Goal: Task Accomplishment & Management: Use online tool/utility

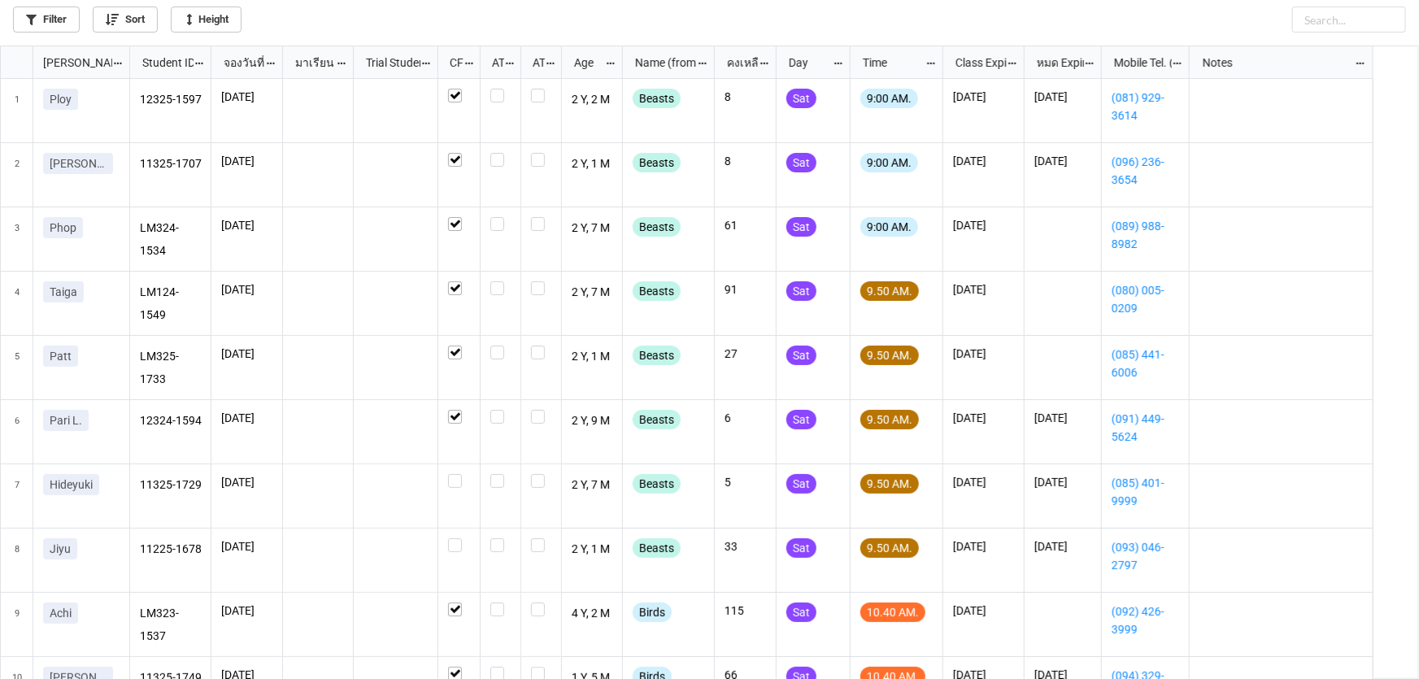
scroll to position [9, 9]
click at [122, 217] on icon "grid" at bounding box center [120, 217] width 10 height 10
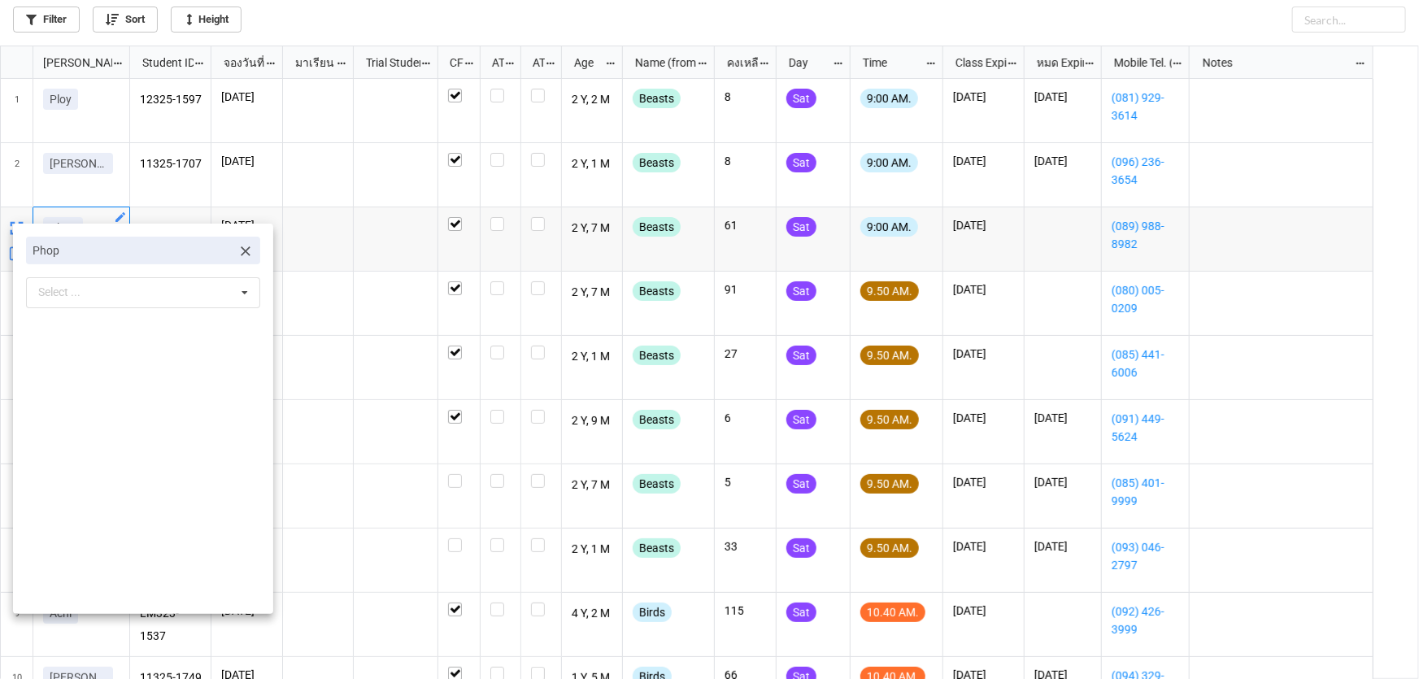
click at [241, 248] on icon at bounding box center [246, 251] width 10 height 10
click at [190, 260] on div "Select ... No results found." at bounding box center [143, 252] width 234 height 31
type input "ito"
click at [167, 285] on div "Itori" at bounding box center [143, 282] width 232 height 30
click at [344, 319] on div at bounding box center [709, 339] width 1419 height 679
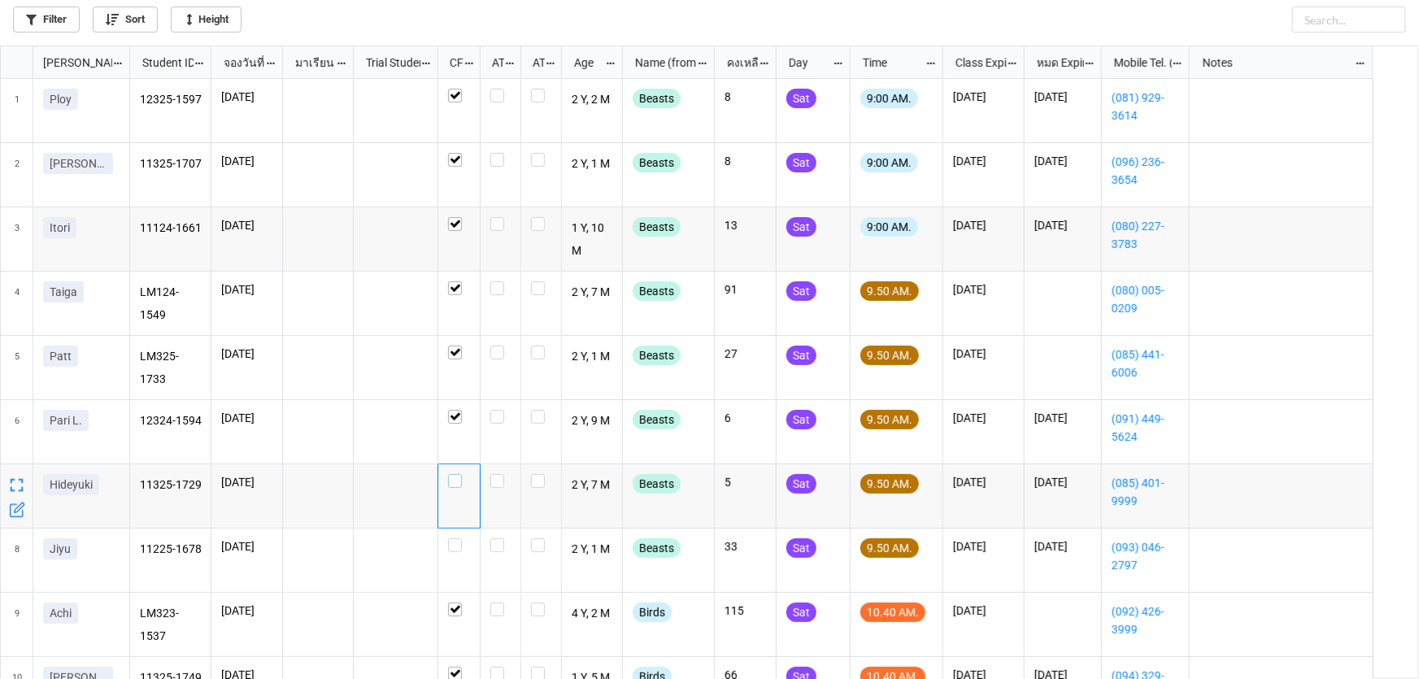
click at [454, 474] on label "grid" at bounding box center [459, 474] width 22 height 0
click at [463, 545] on div "grid" at bounding box center [459, 545] width 22 height 14
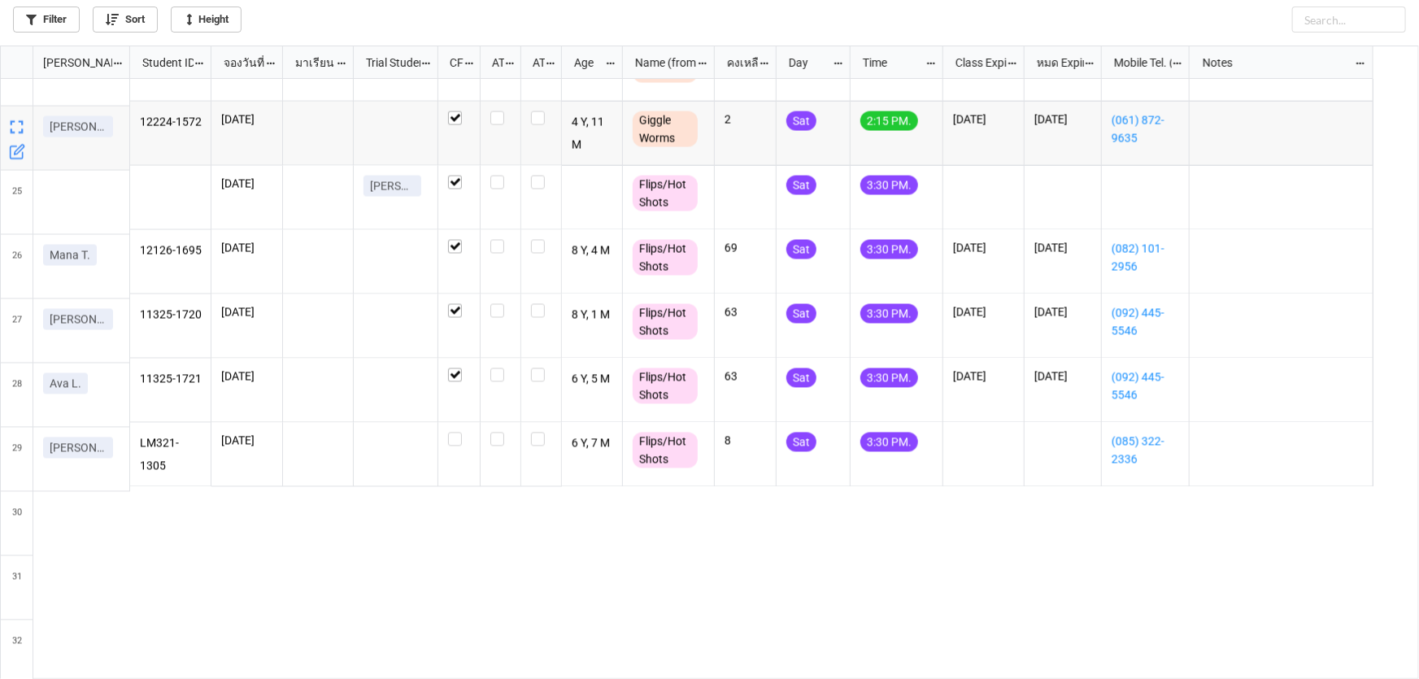
scroll to position [1454, 0]
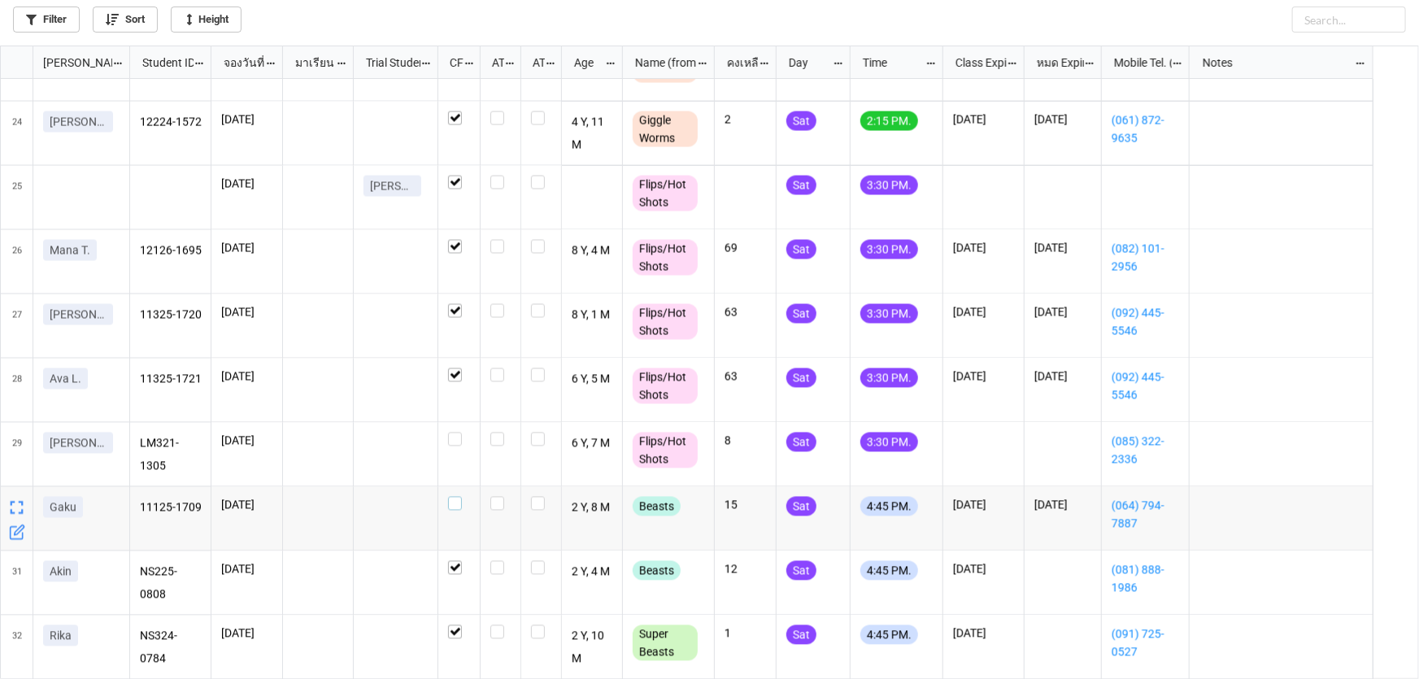
click at [458, 497] on label "grid" at bounding box center [459, 497] width 22 height 0
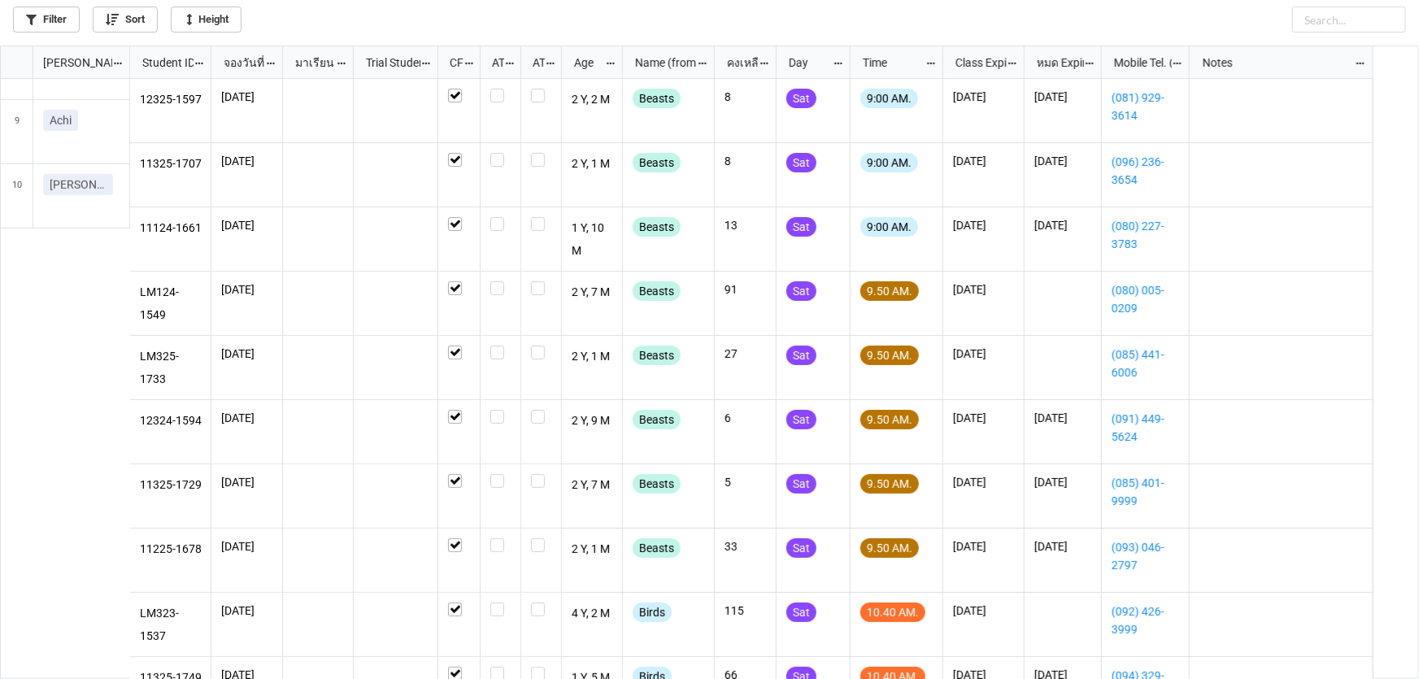
scroll to position [0, 0]
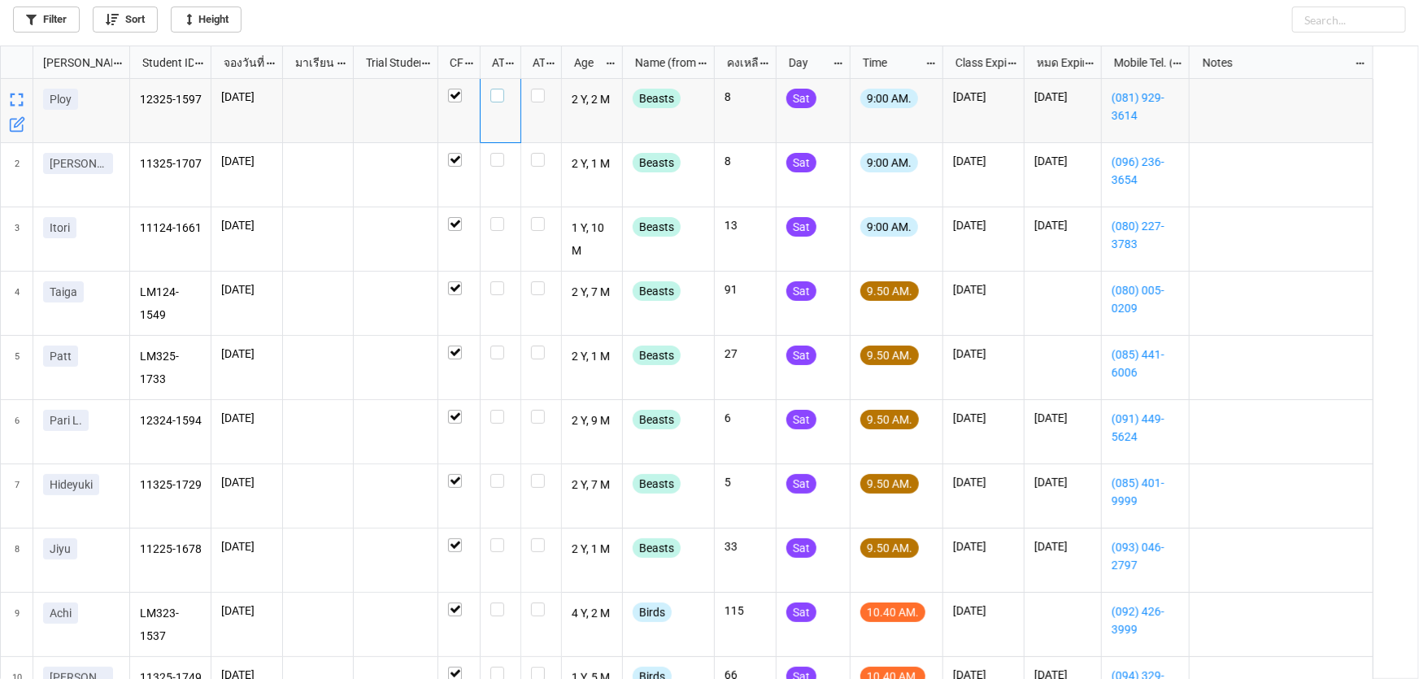
click at [496, 89] on label "grid" at bounding box center [500, 89] width 20 height 0
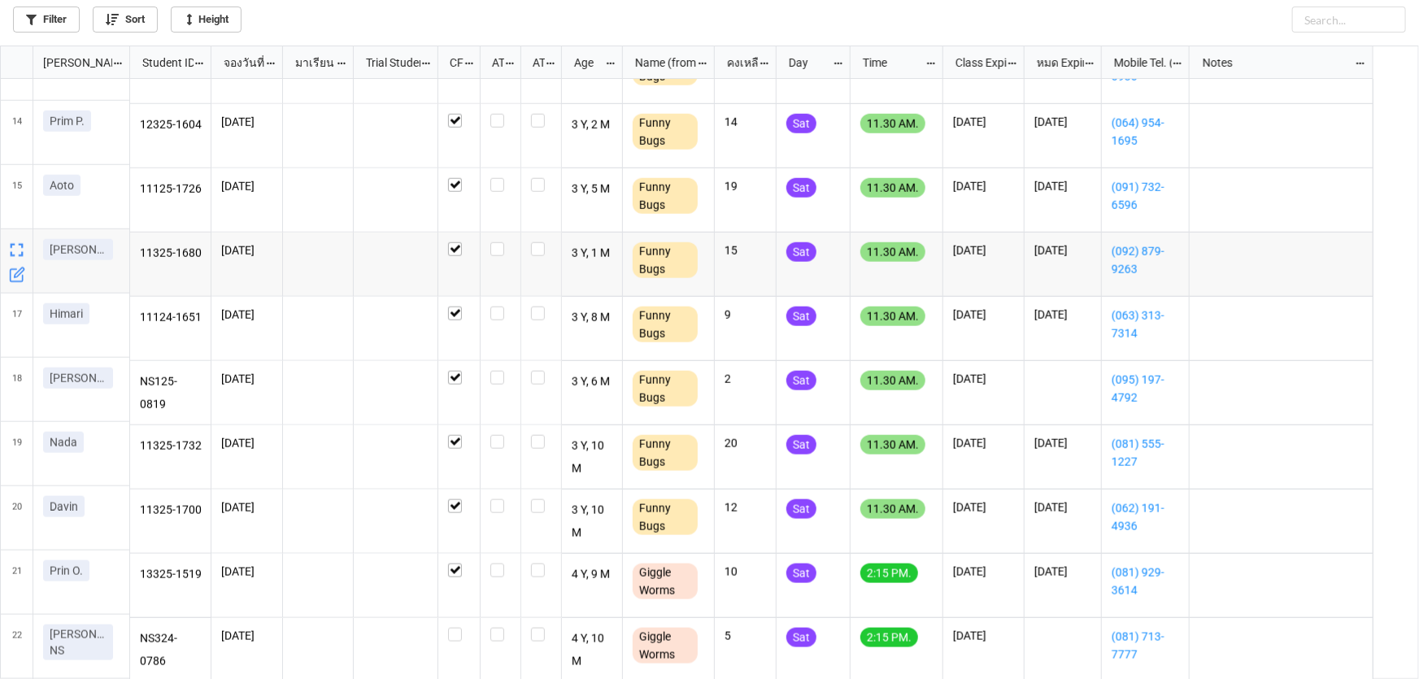
scroll to position [813, 0]
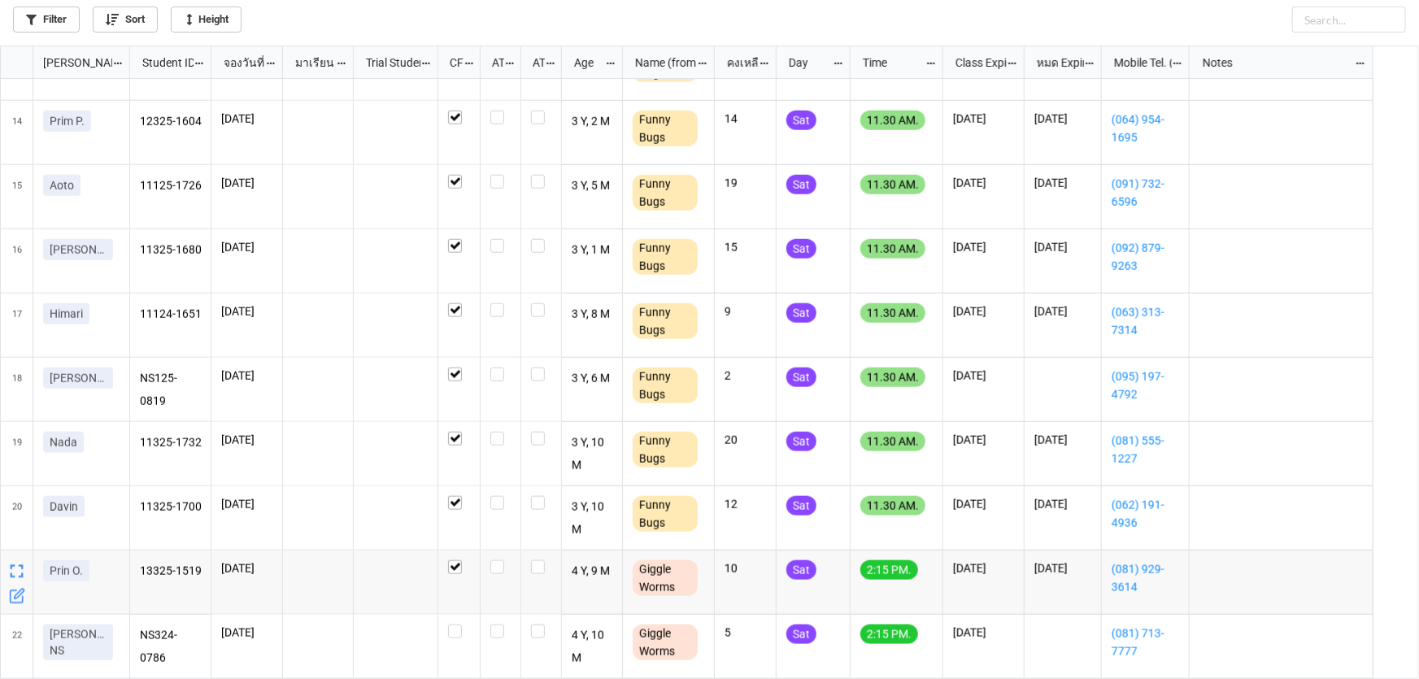
click at [17, 592] on icon "grid" at bounding box center [17, 596] width 16 height 16
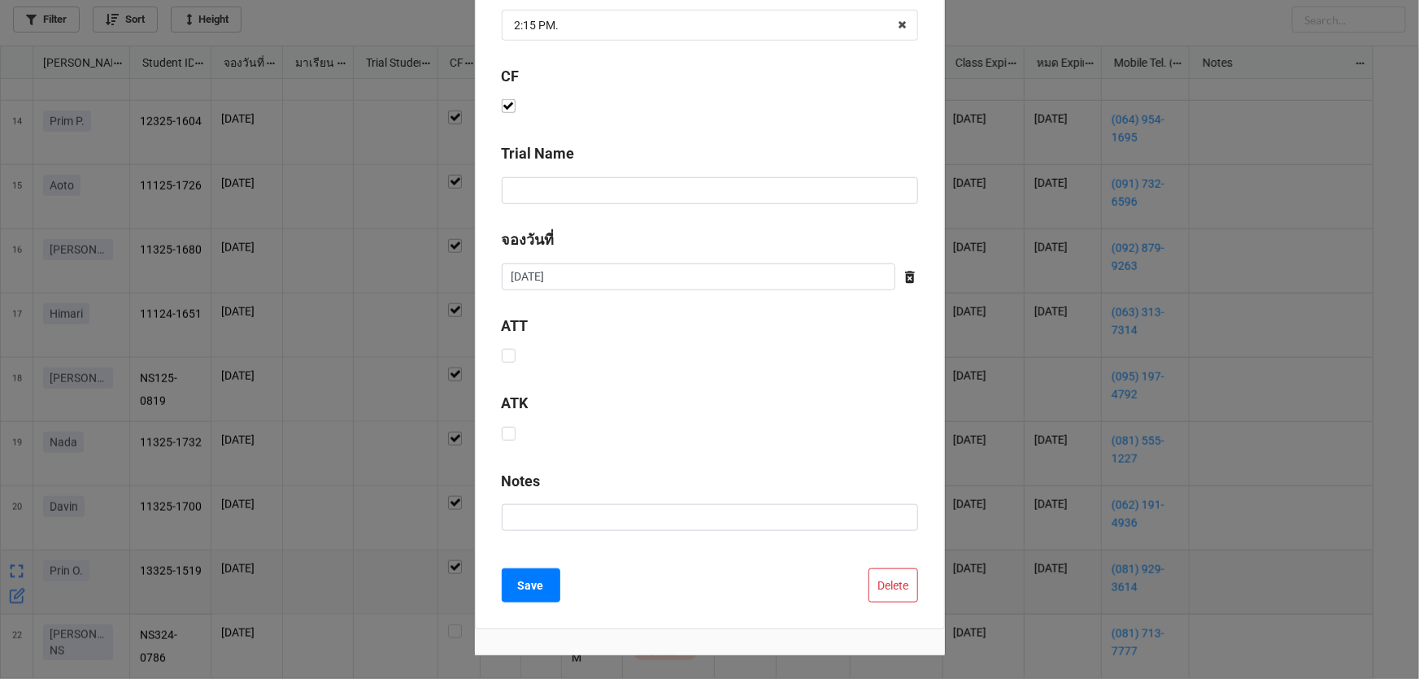
scroll to position [591, 0]
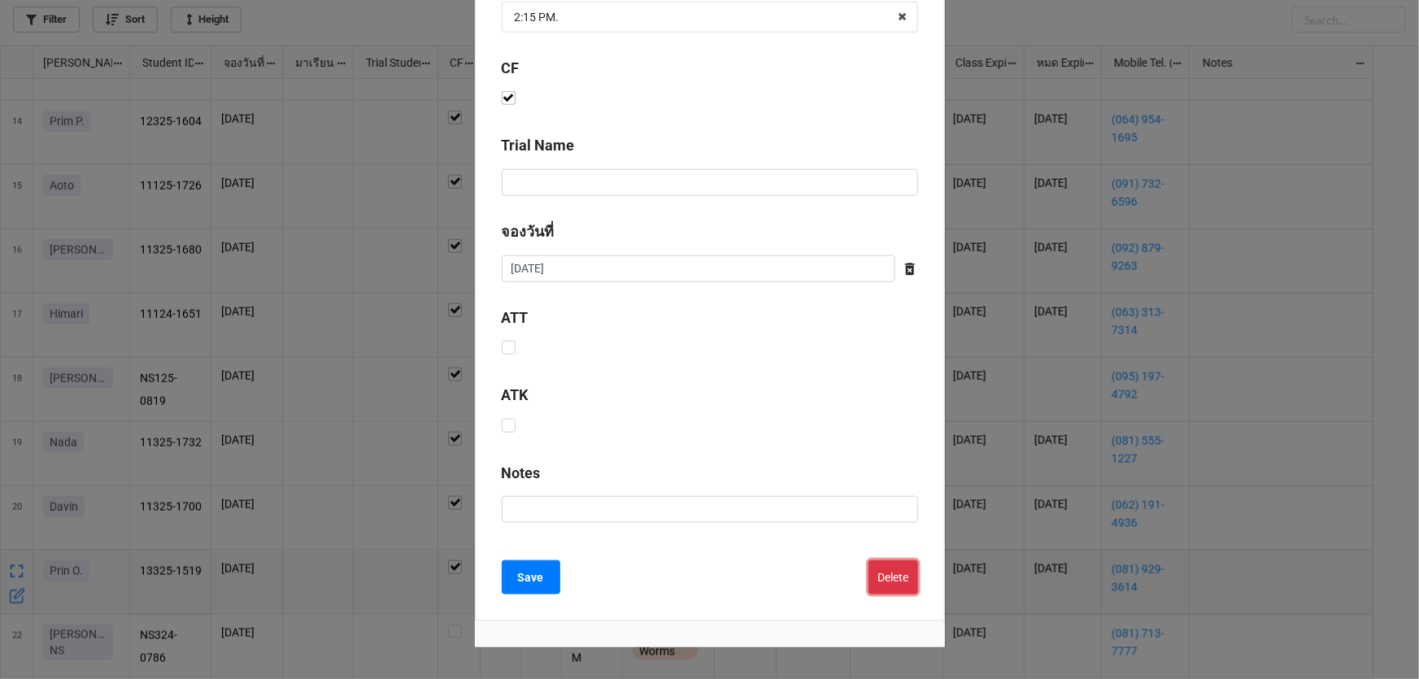
click at [876, 571] on button "Delete" at bounding box center [893, 577] width 50 height 34
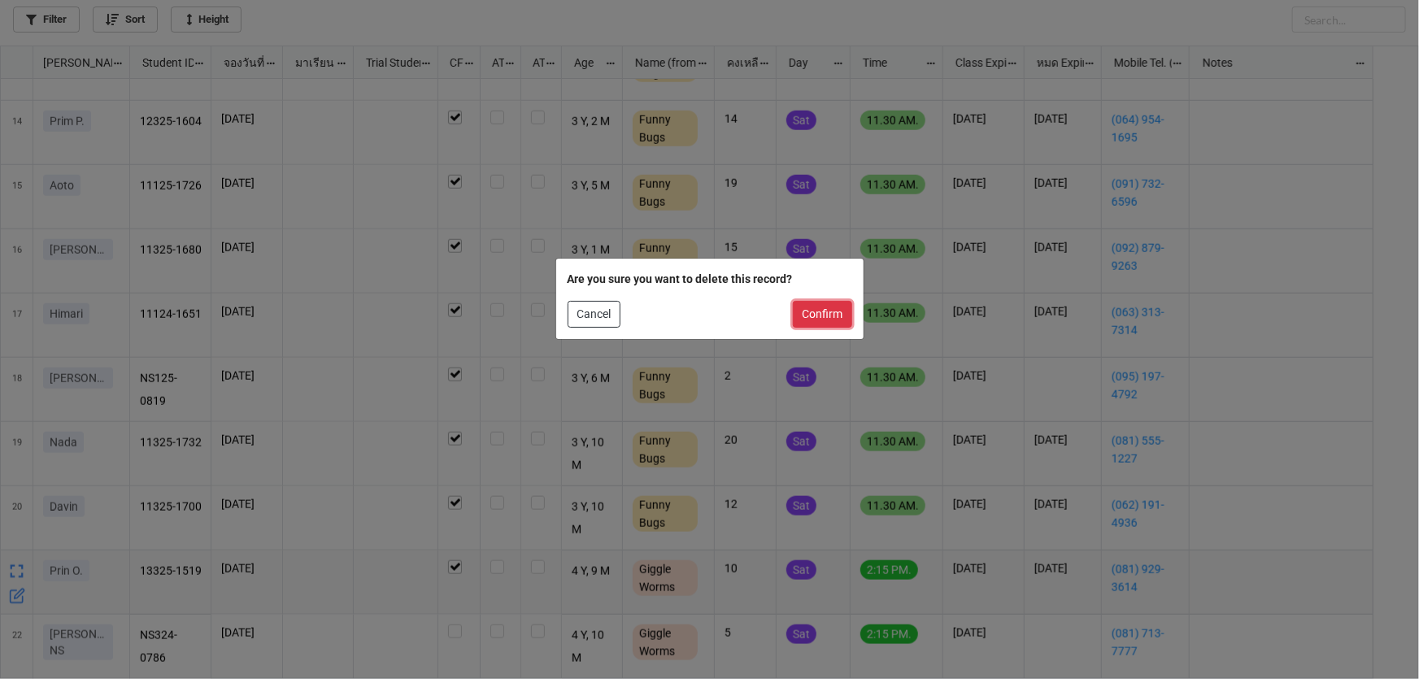
click at [834, 317] on button "Confirm" at bounding box center [822, 315] width 59 height 28
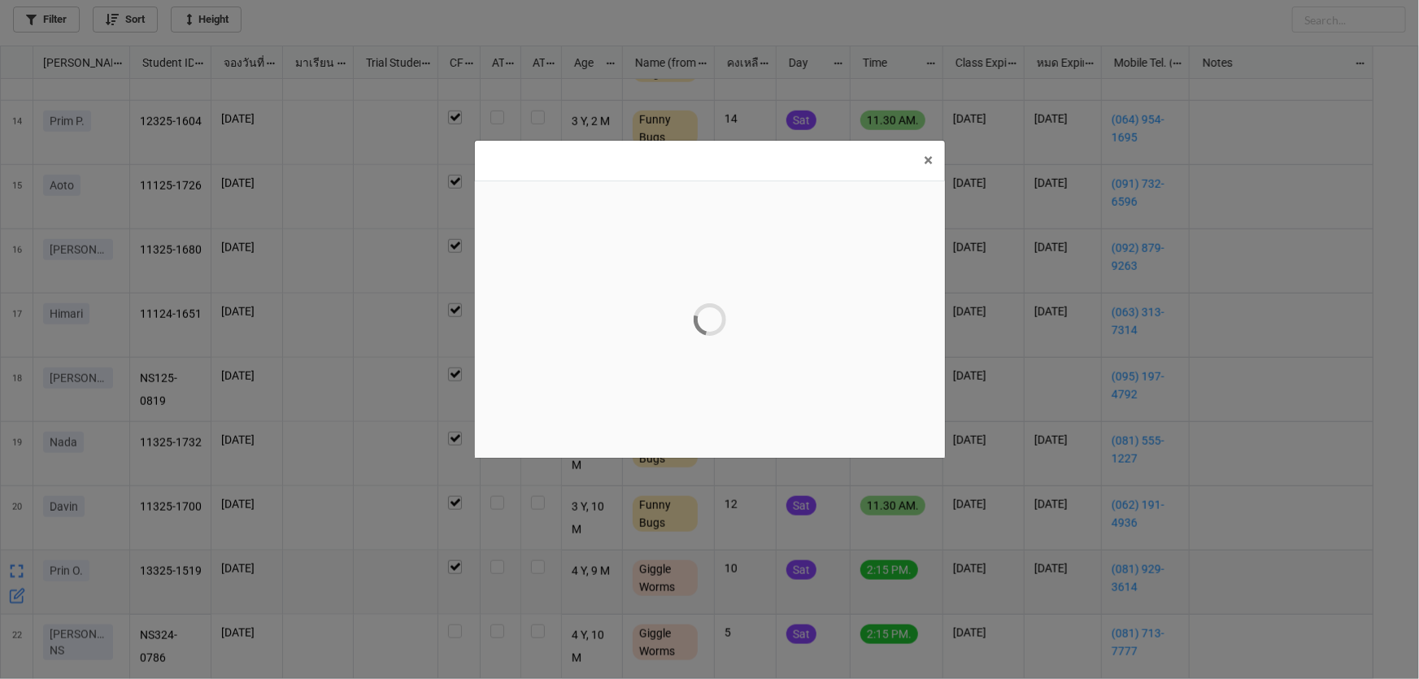
scroll to position [0, 0]
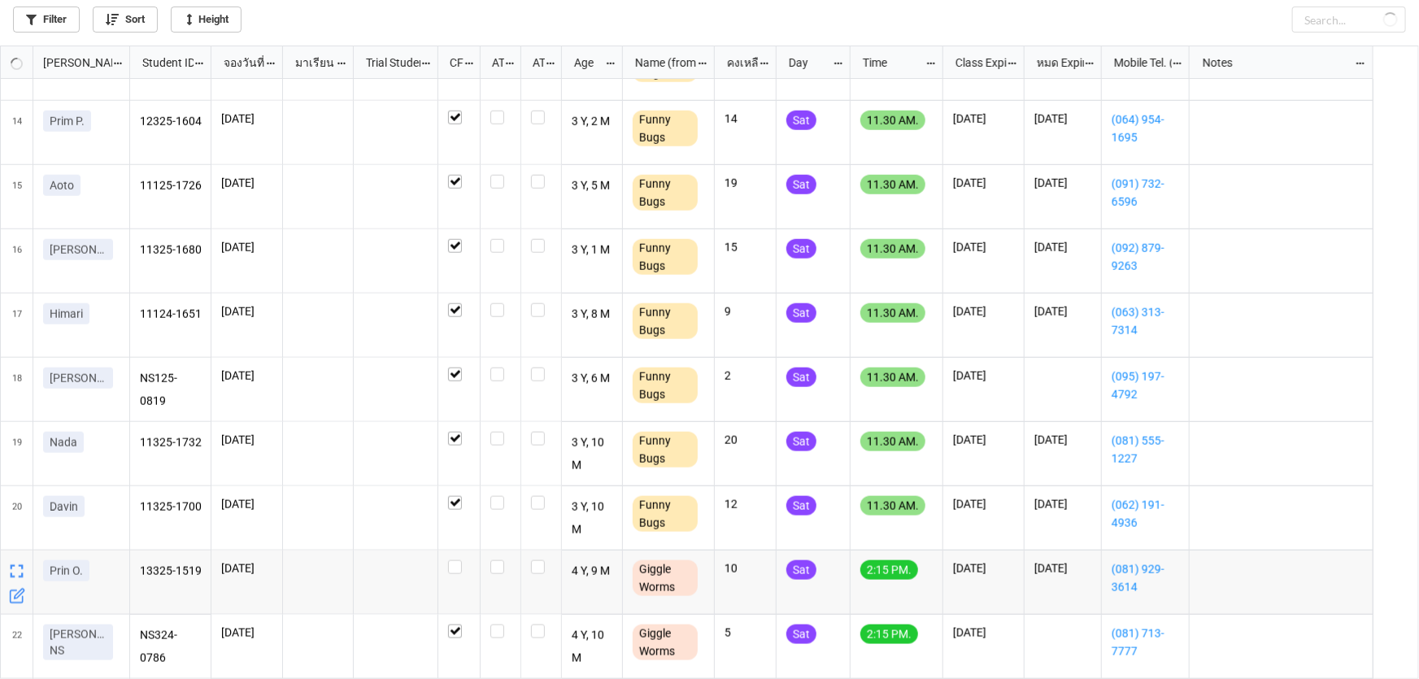
checkbox input "false"
checkbox input "true"
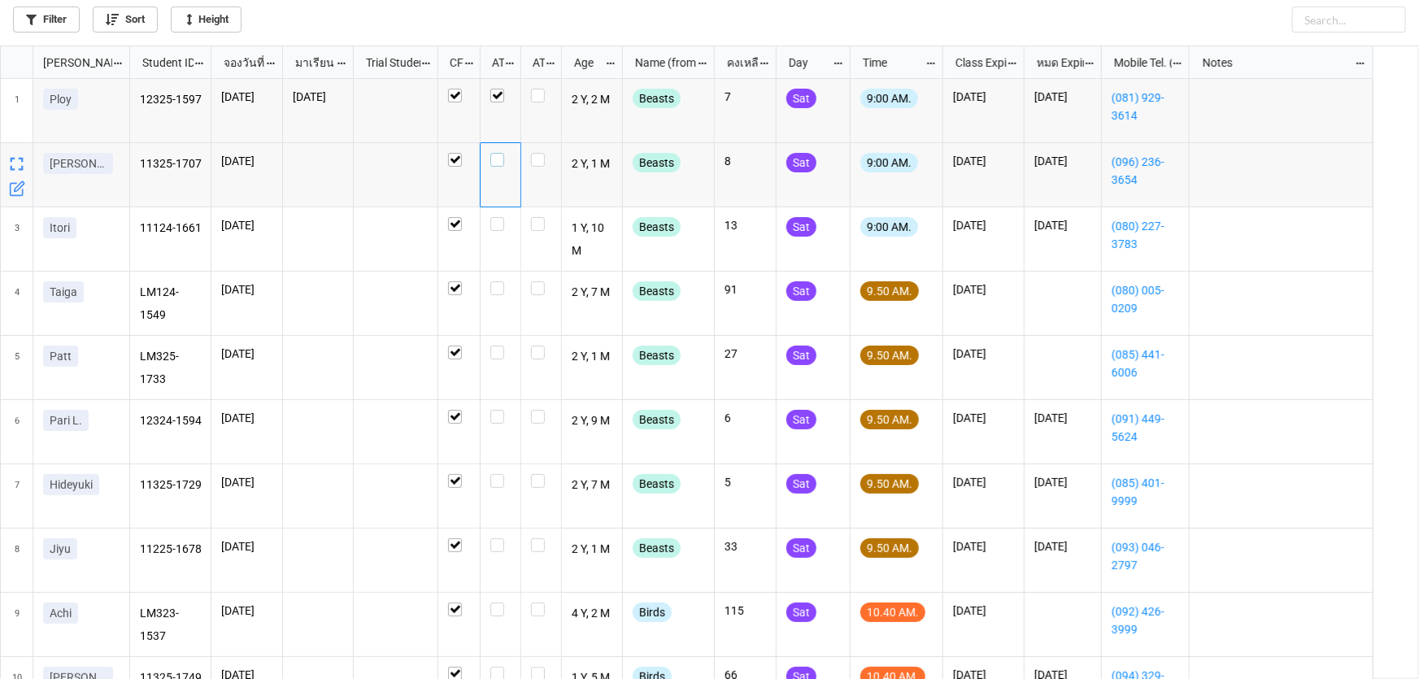
click at [501, 153] on label "grid" at bounding box center [500, 153] width 20 height 0
click at [498, 217] on label "grid" at bounding box center [500, 217] width 20 height 0
checkbox input "false"
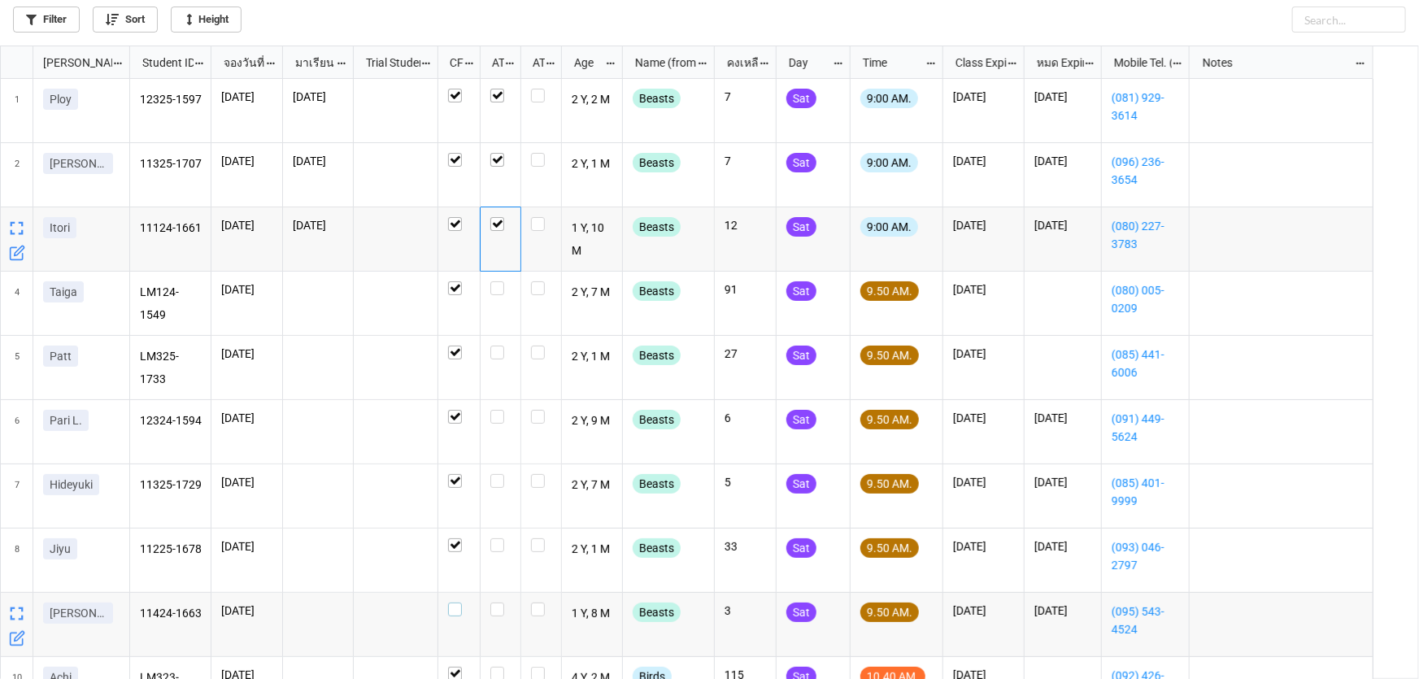
click at [451, 602] on label "grid" at bounding box center [459, 602] width 22 height 0
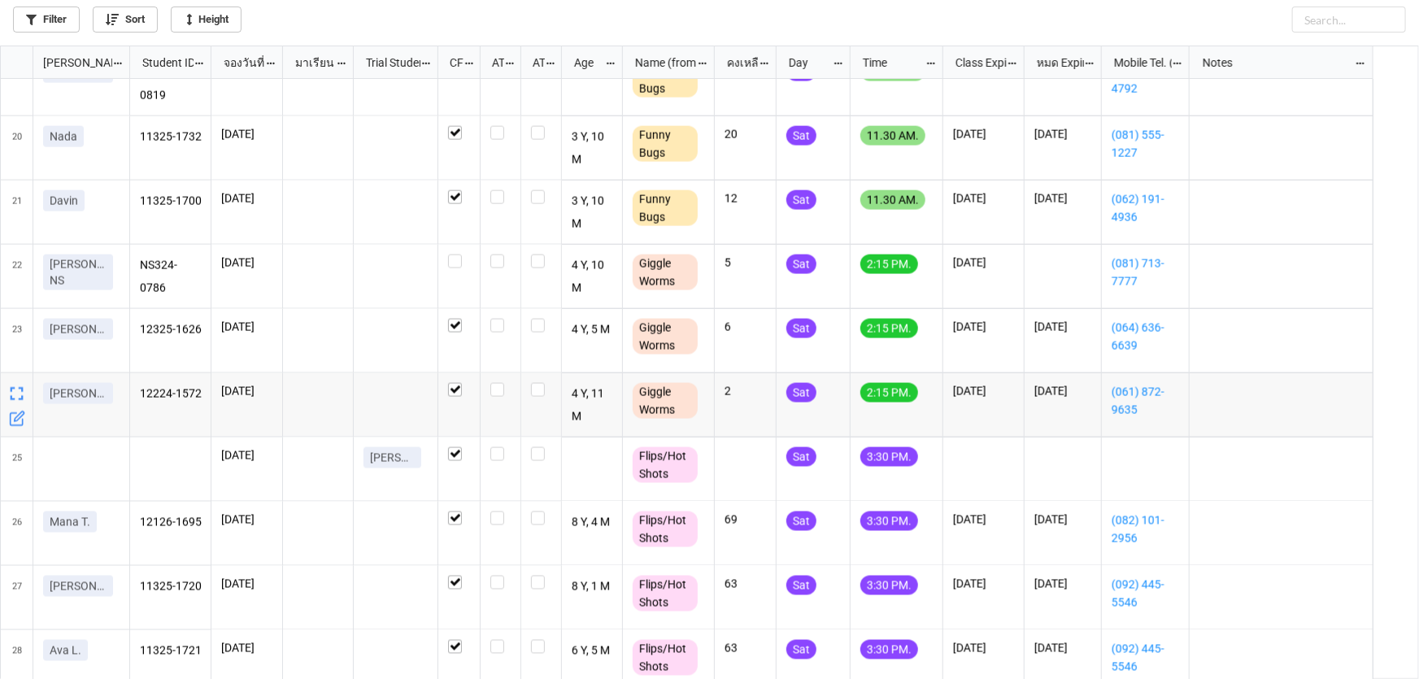
scroll to position [1182, 0]
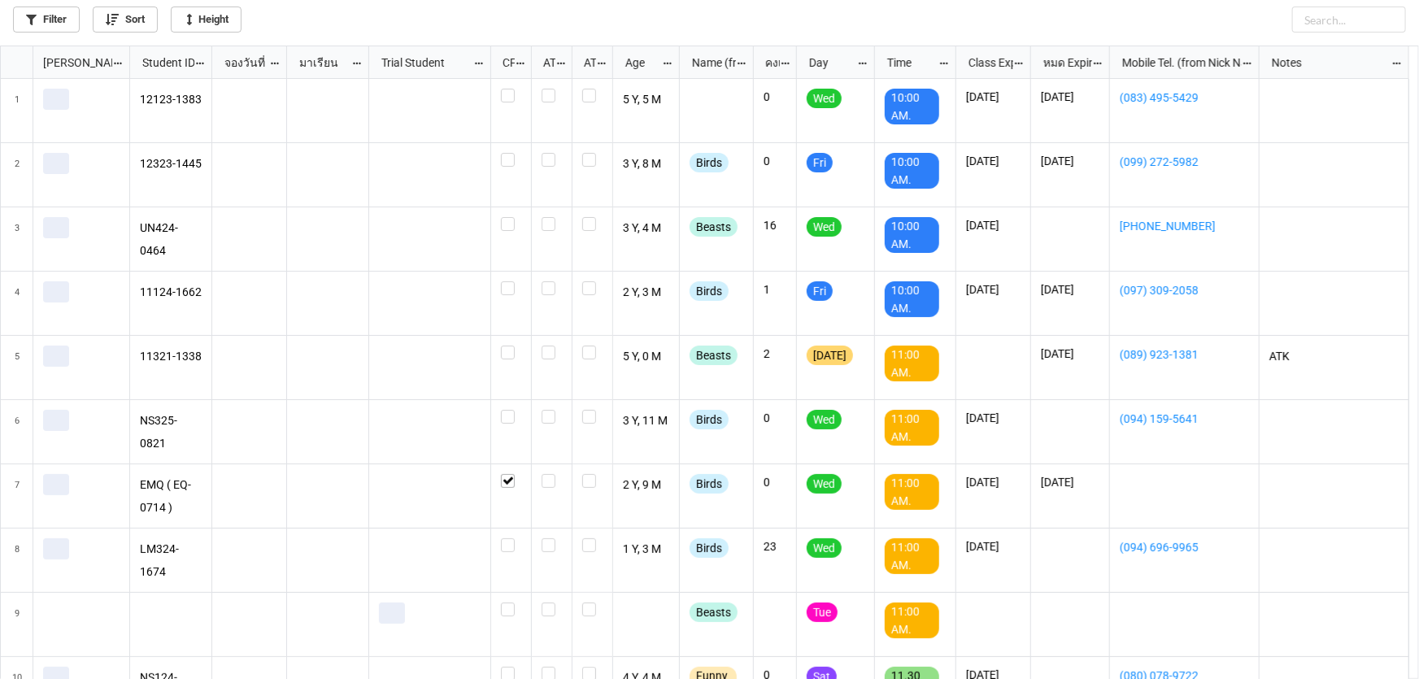
scroll to position [624, 1409]
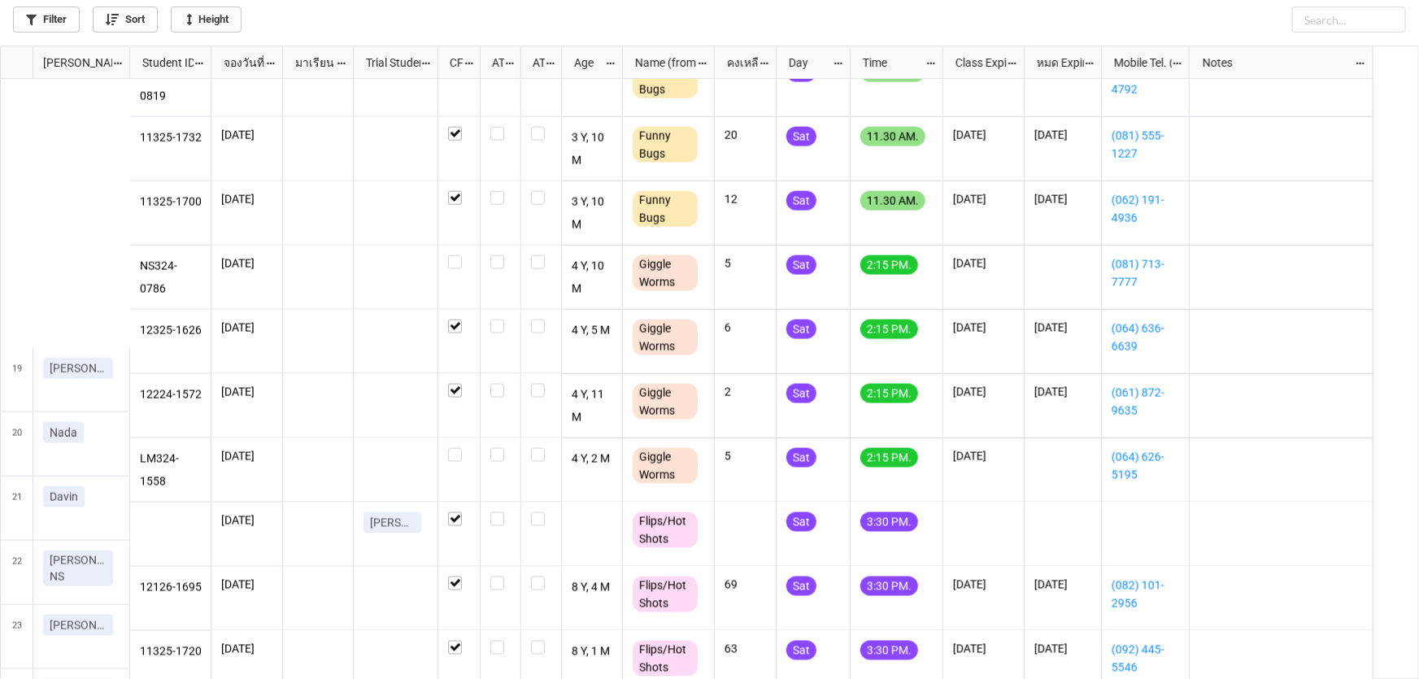
scroll to position [1182, 0]
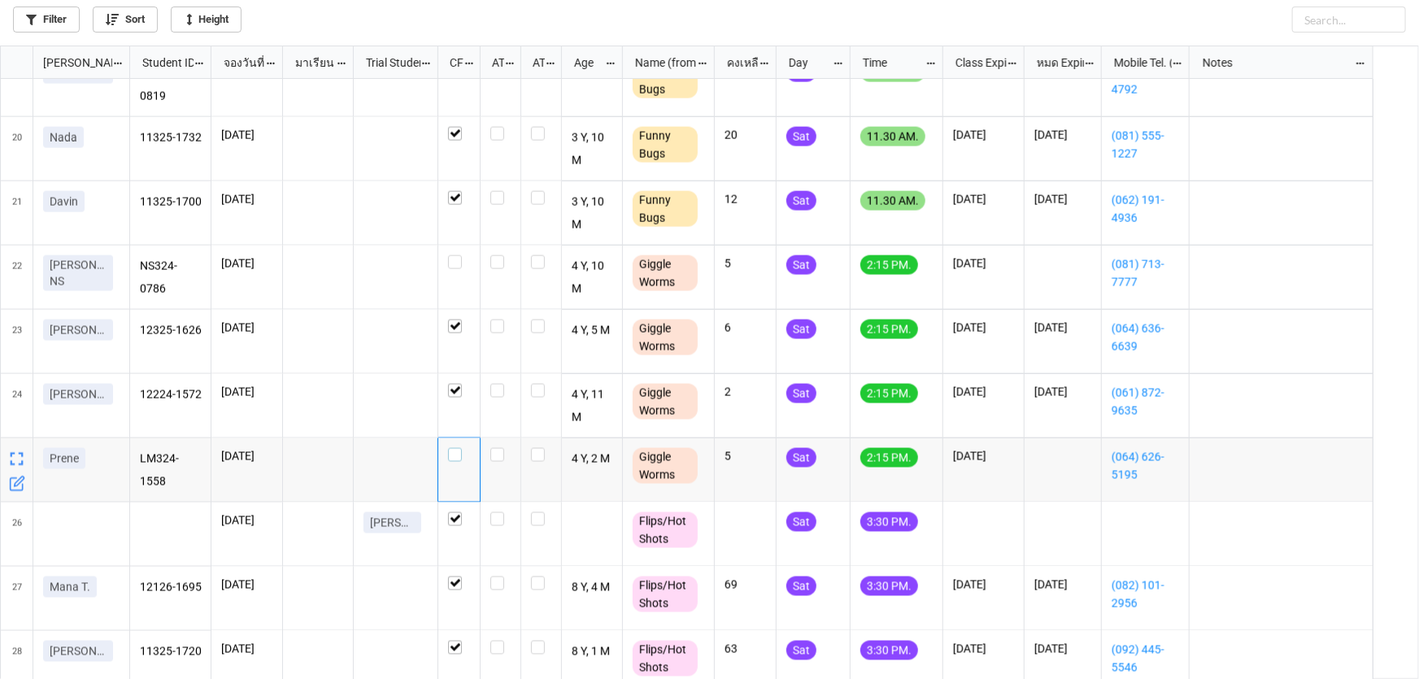
click at [454, 448] on label "grid" at bounding box center [459, 448] width 22 height 0
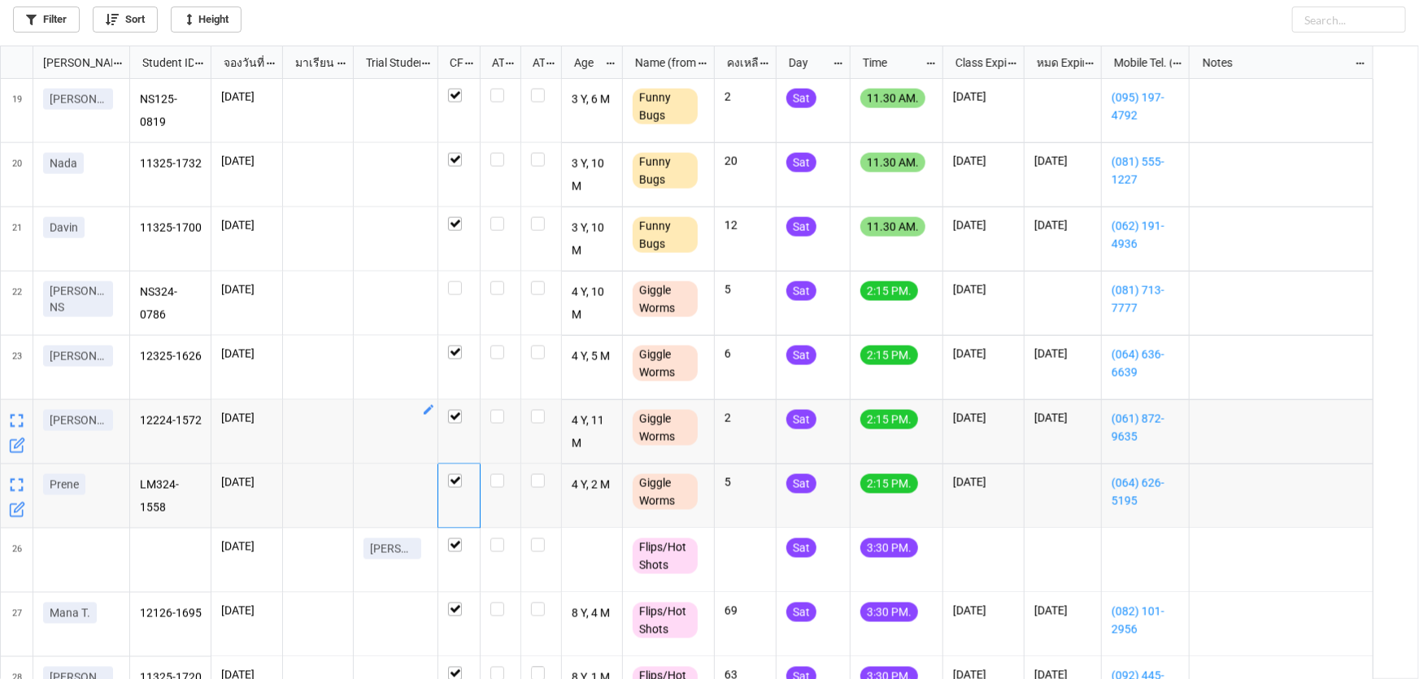
scroll to position [1075, 0]
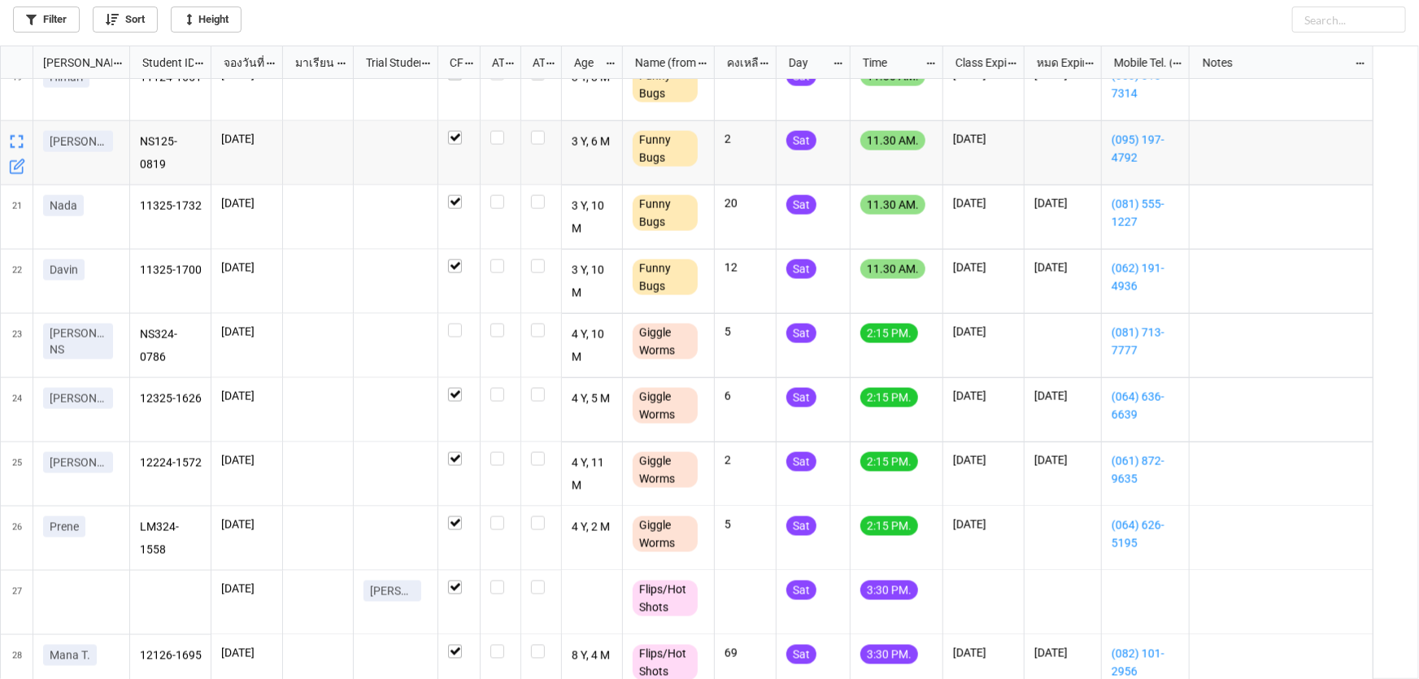
scroll to position [1182, 0]
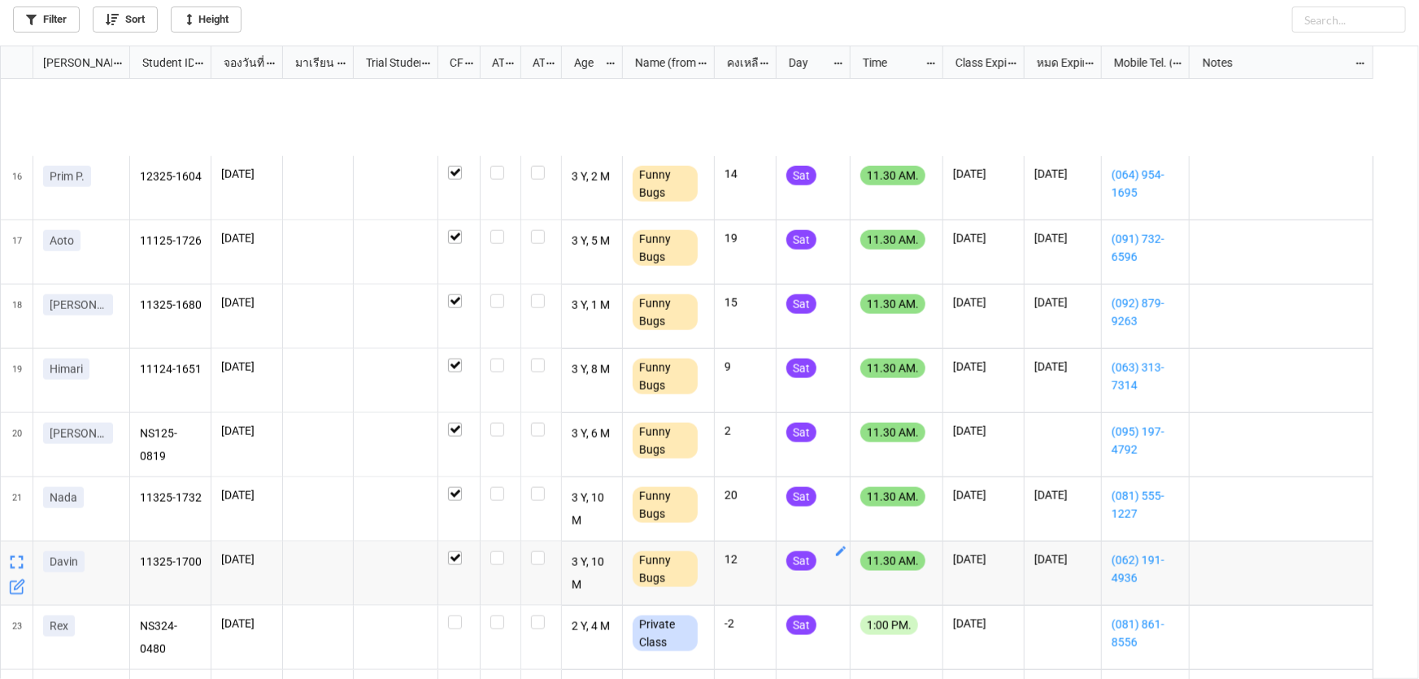
scroll to position [1108, 0]
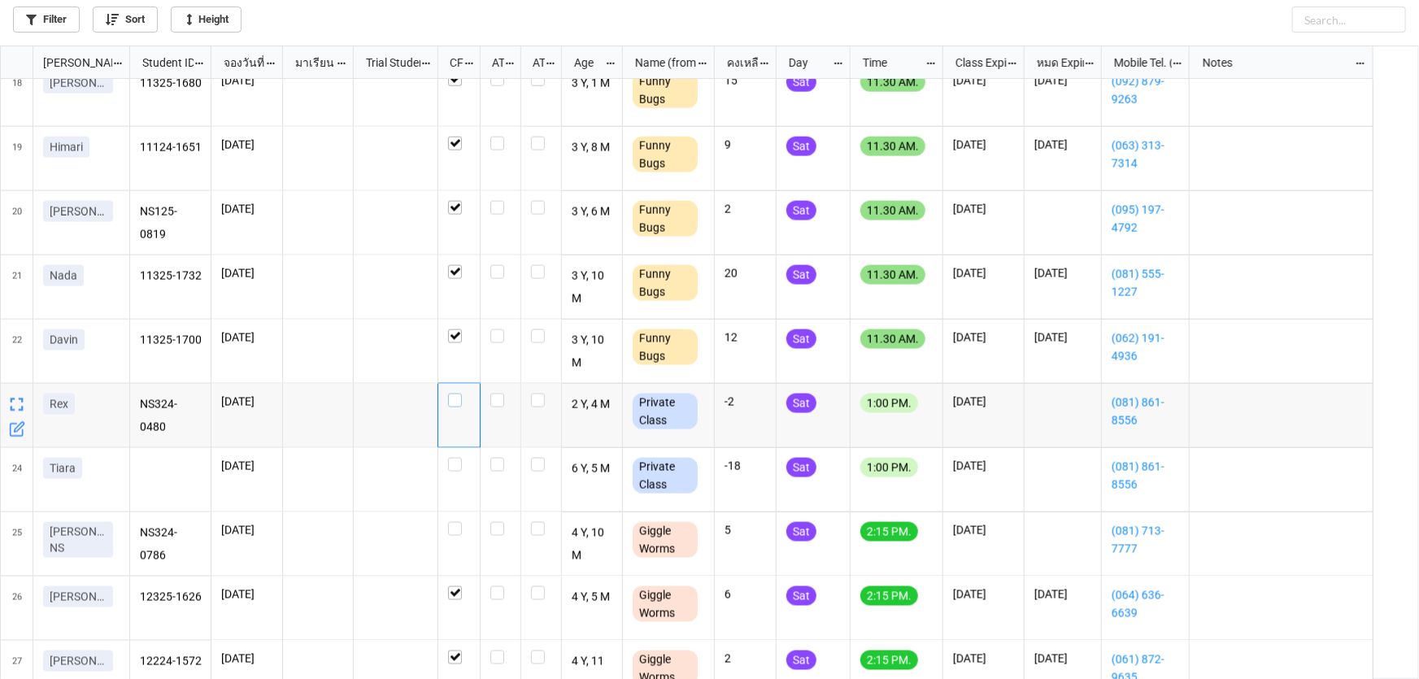
click at [454, 393] on label "grid" at bounding box center [459, 393] width 22 height 0
click at [455, 458] on label "grid" at bounding box center [459, 458] width 22 height 0
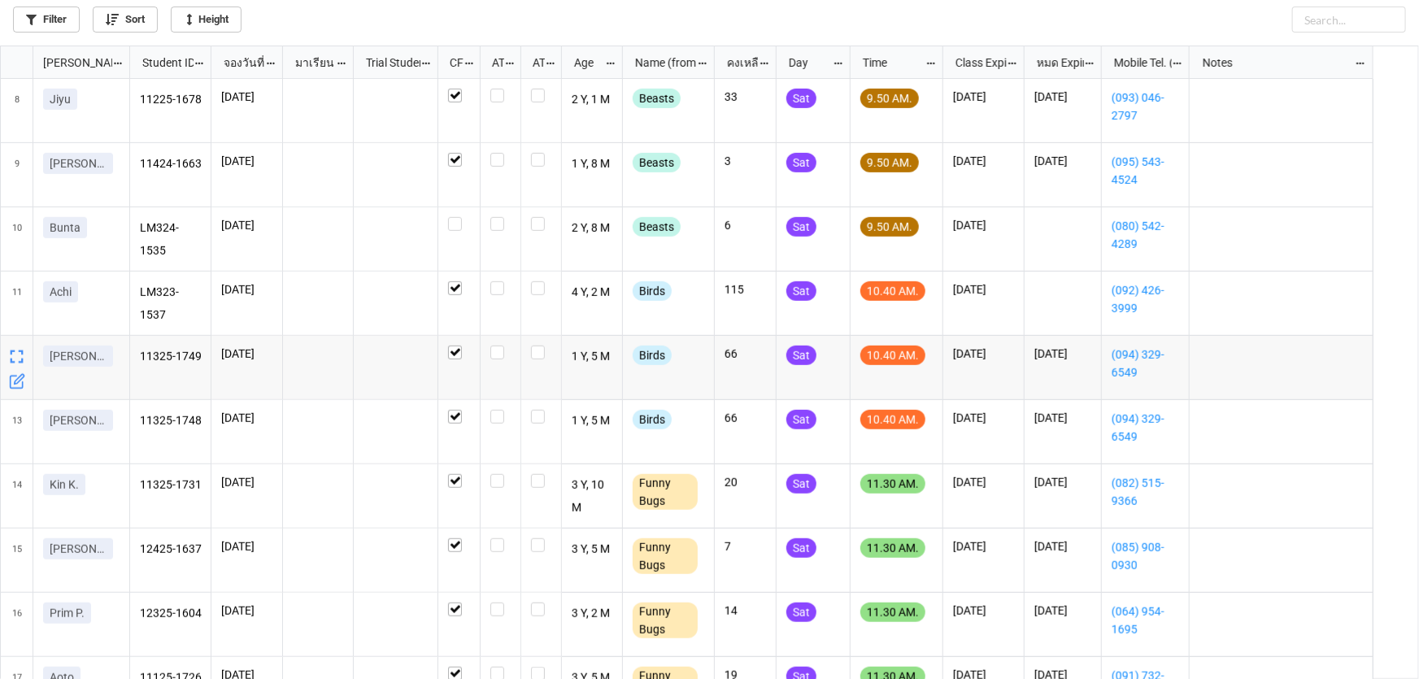
scroll to position [443, 0]
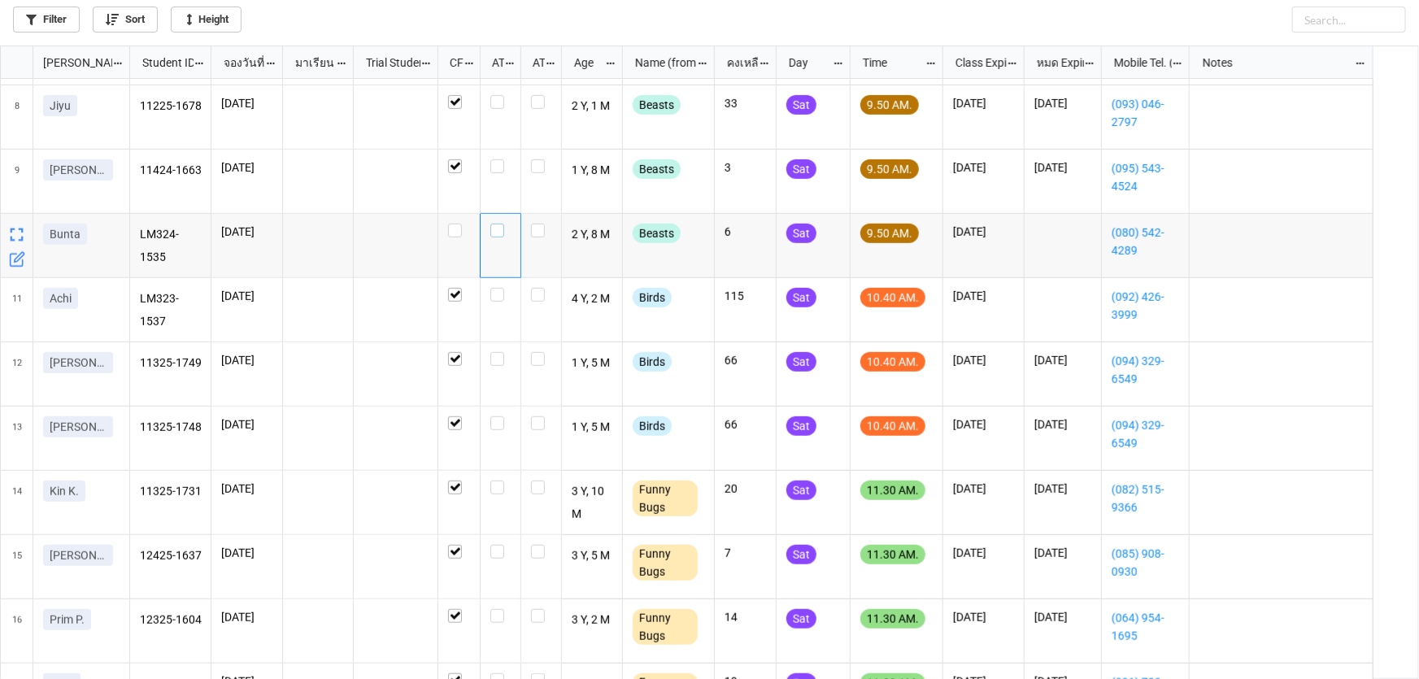
click at [494, 224] on label "grid" at bounding box center [500, 224] width 20 height 0
click at [495, 95] on label "grid" at bounding box center [500, 95] width 20 height 0
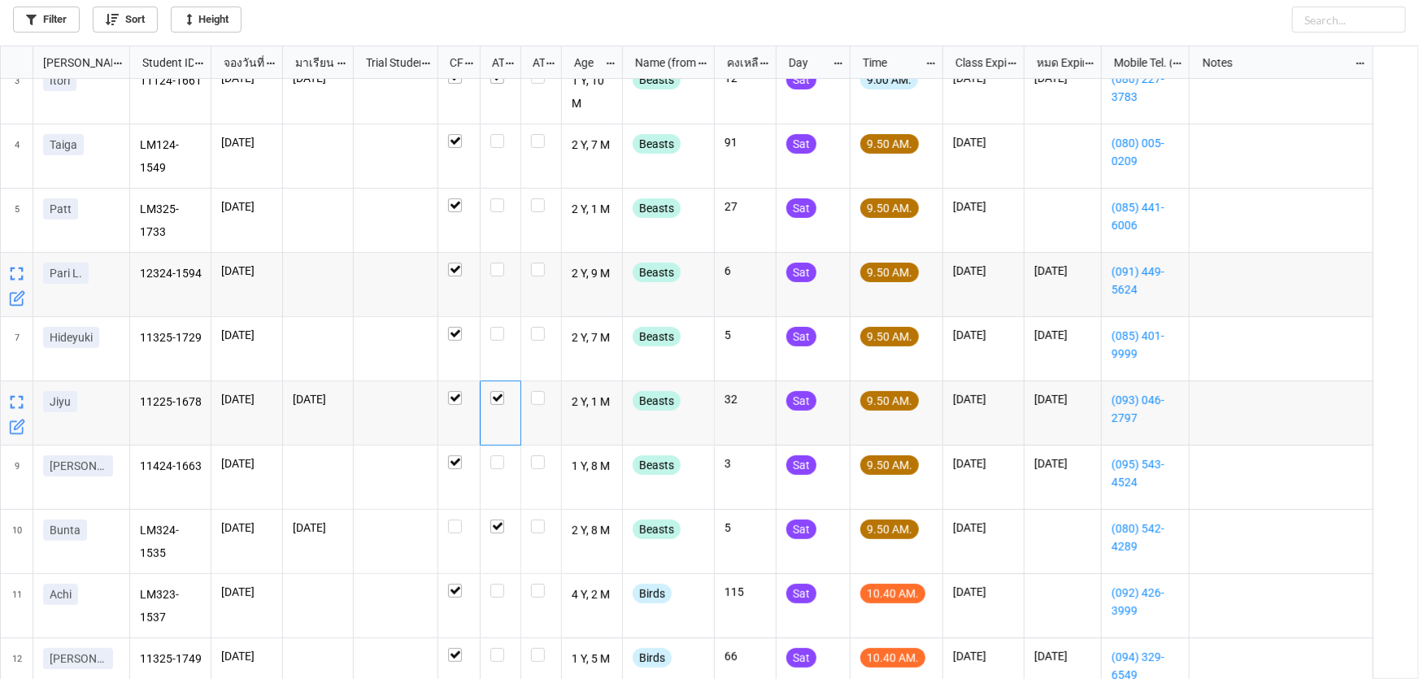
scroll to position [73, 0]
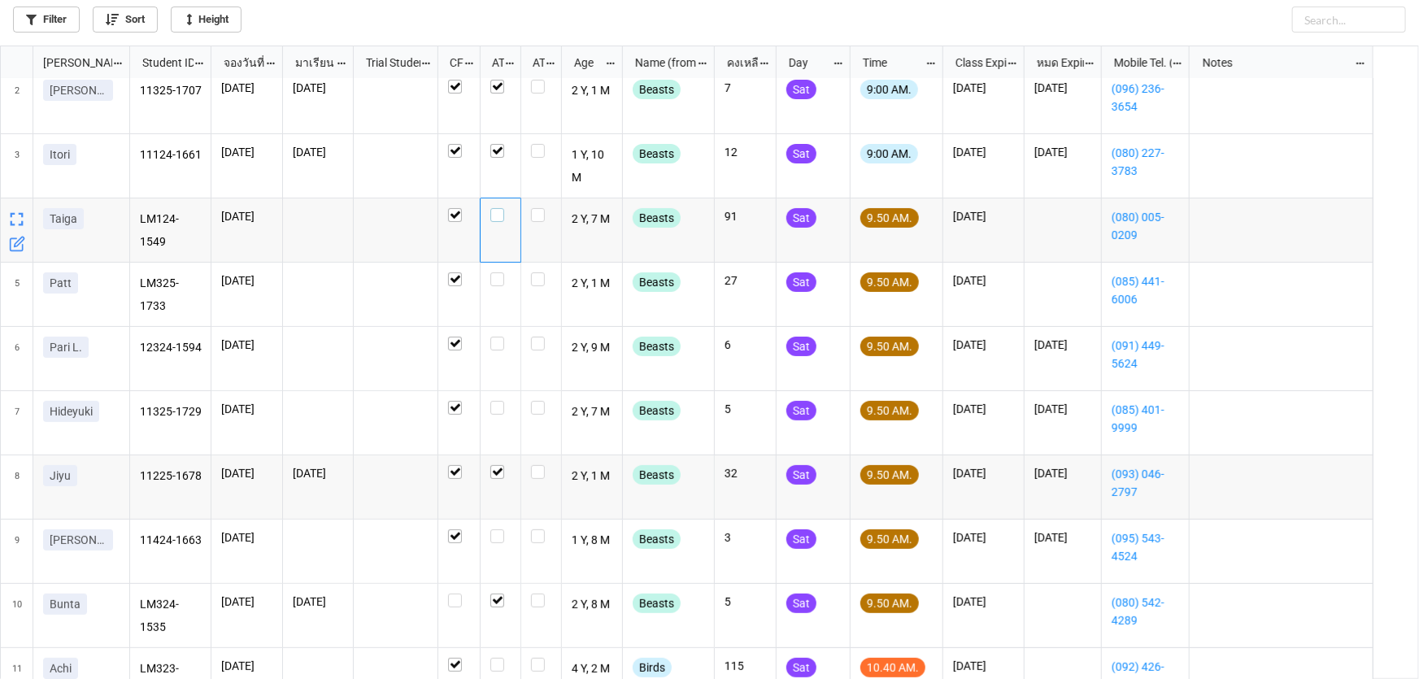
click at [498, 208] on label "grid" at bounding box center [500, 208] width 20 height 0
click at [495, 337] on label "grid" at bounding box center [500, 337] width 20 height 0
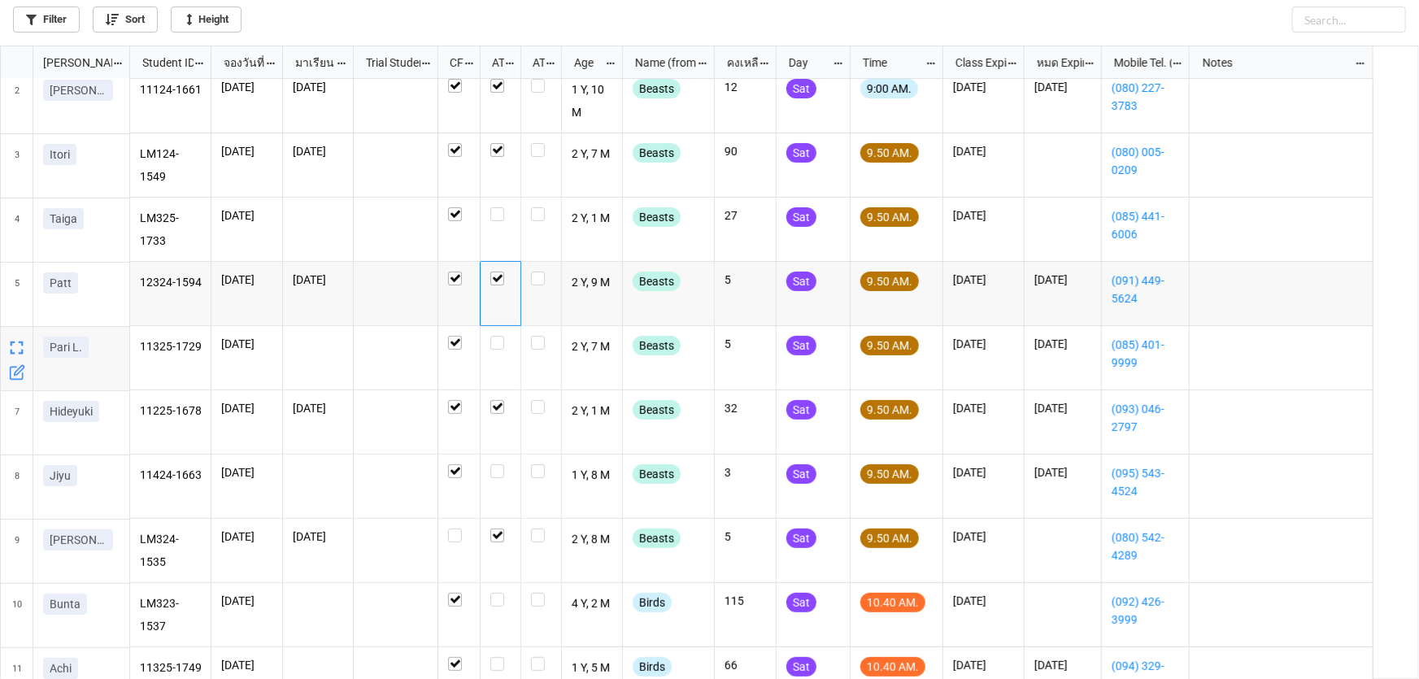
scroll to position [147, 0]
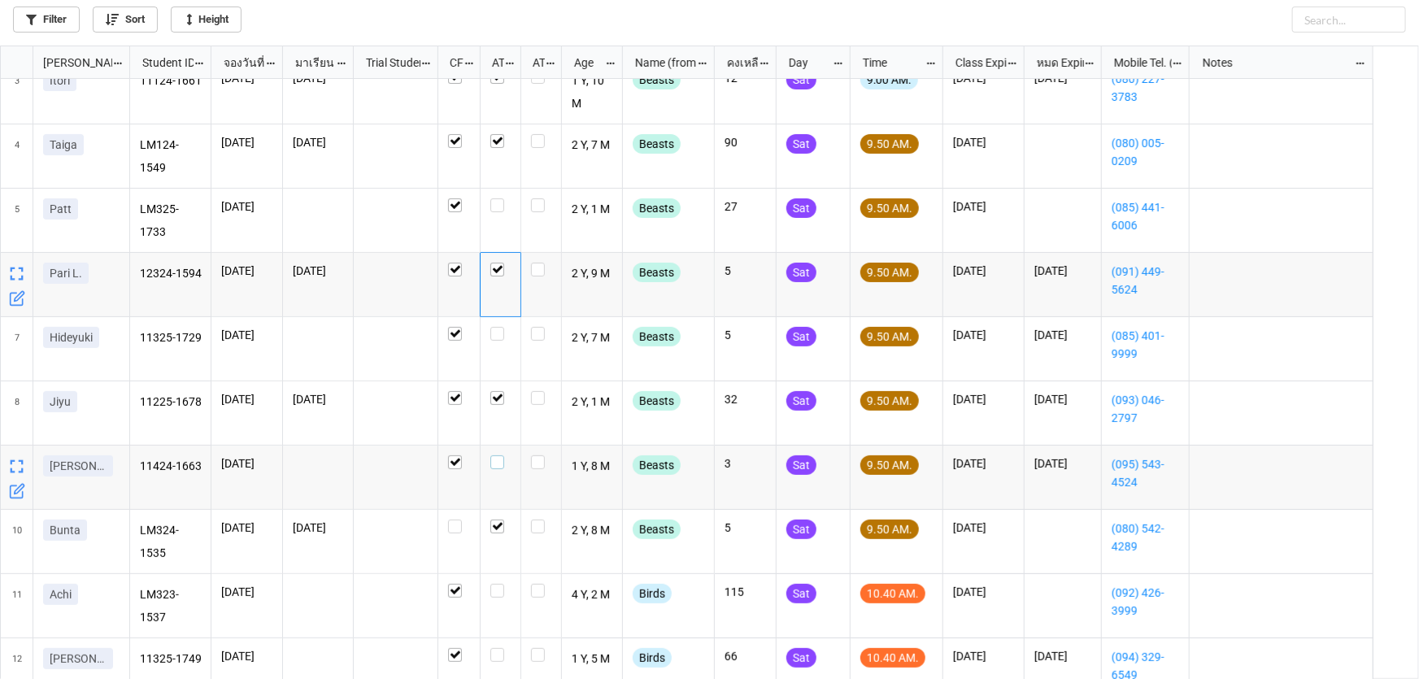
click at [496, 455] on label "grid" at bounding box center [500, 455] width 20 height 0
click at [498, 327] on label "grid" at bounding box center [500, 327] width 20 height 0
click at [500, 198] on label "grid" at bounding box center [500, 198] width 20 height 0
checkbox input "false"
checkbox input "true"
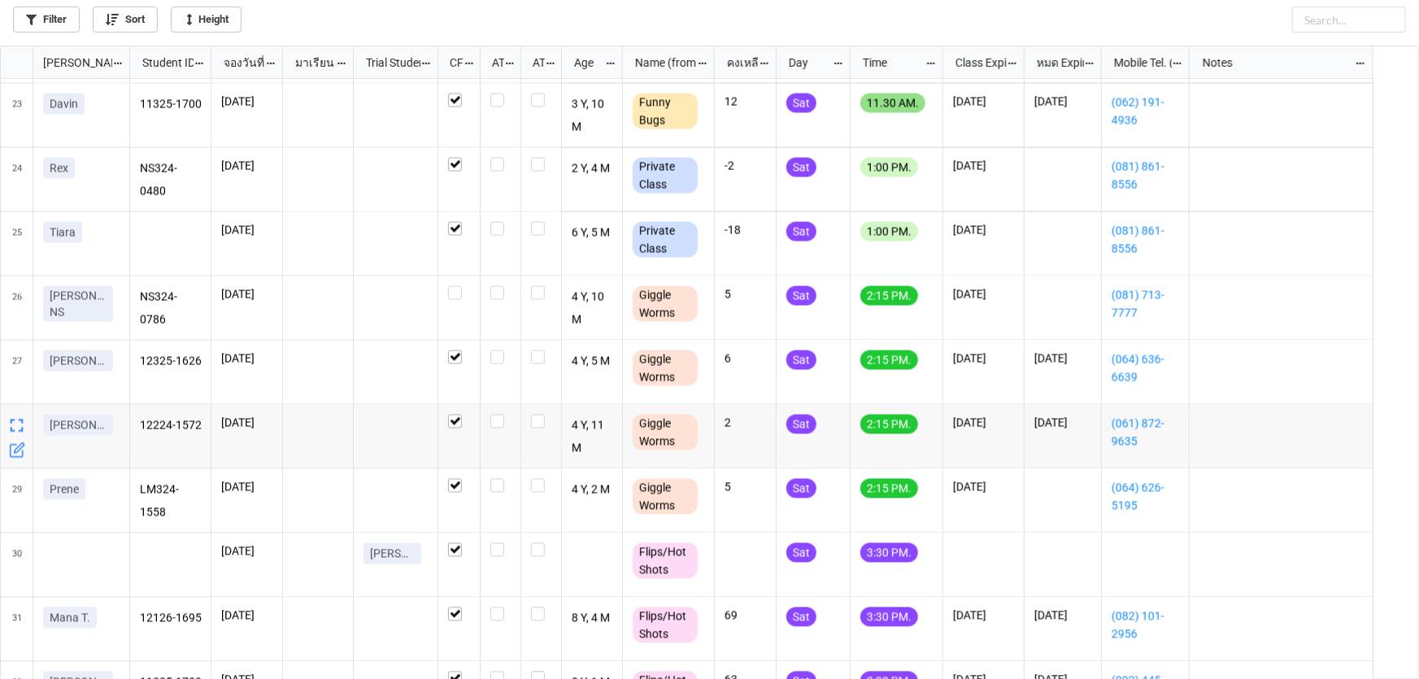
scroll to position [1404, 0]
